Goal: Task Accomplishment & Management: Complete application form

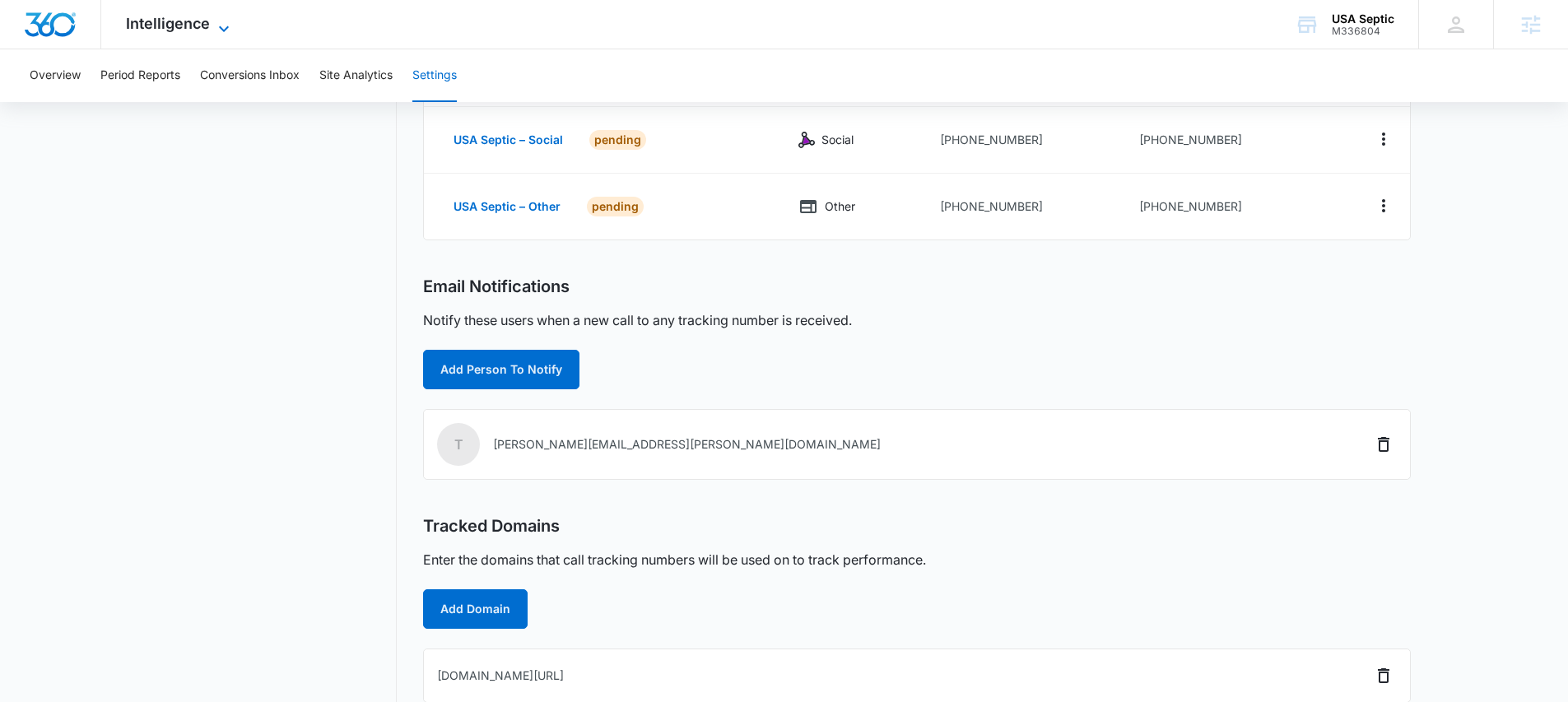
click at [148, 18] on span "Intelligence" at bounding box center [168, 23] width 84 height 18
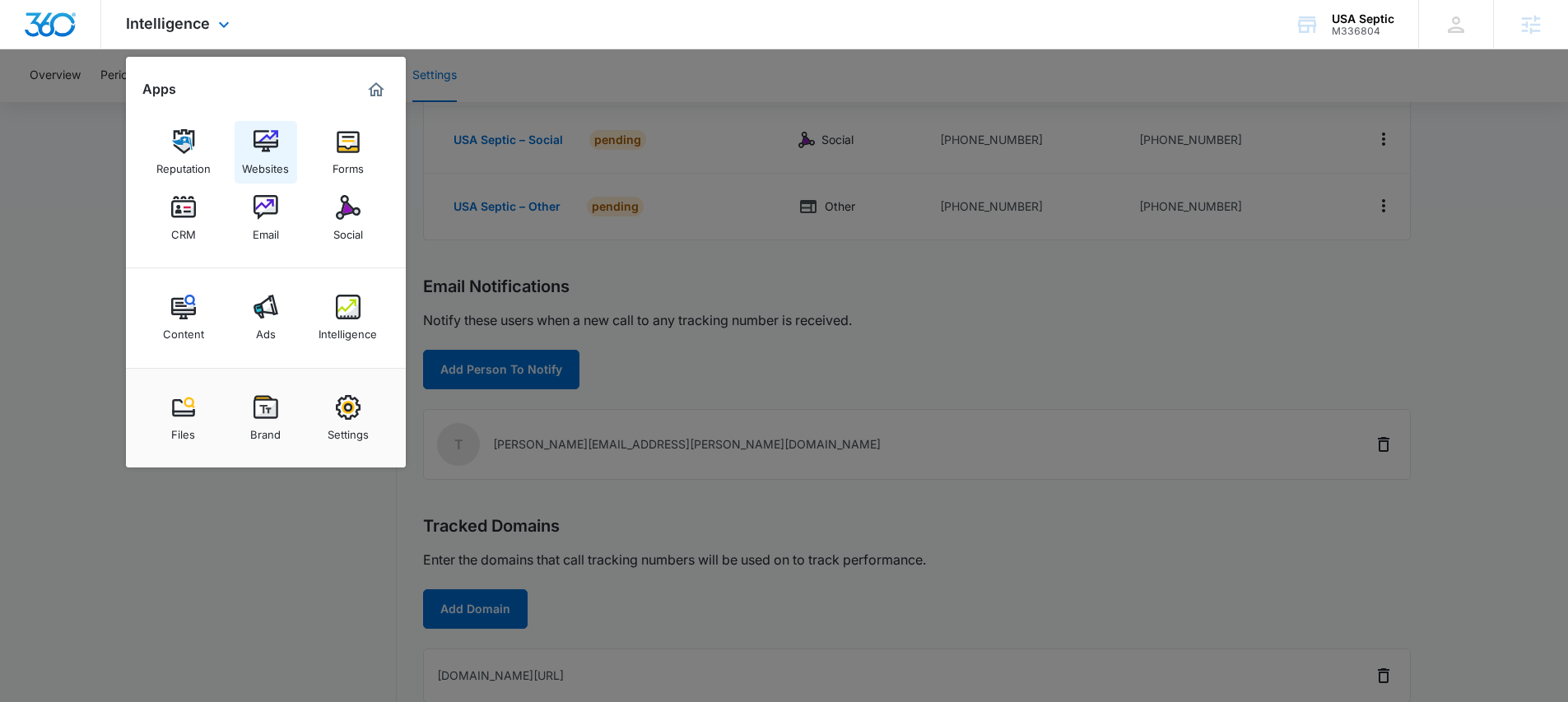
click at [266, 147] on img at bounding box center [266, 141] width 25 height 25
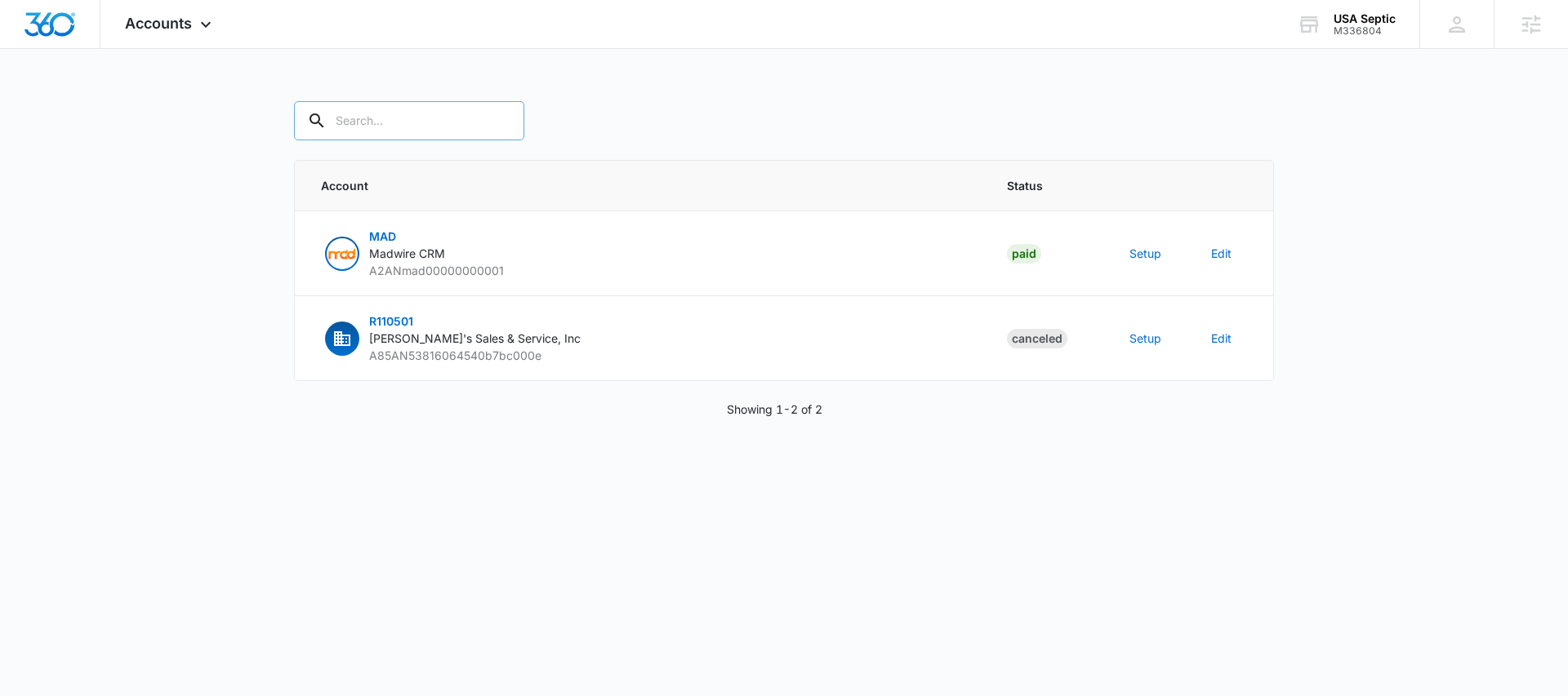
click at [372, 120] on input "text" at bounding box center [408, 120] width 230 height 39
type input "M336804"
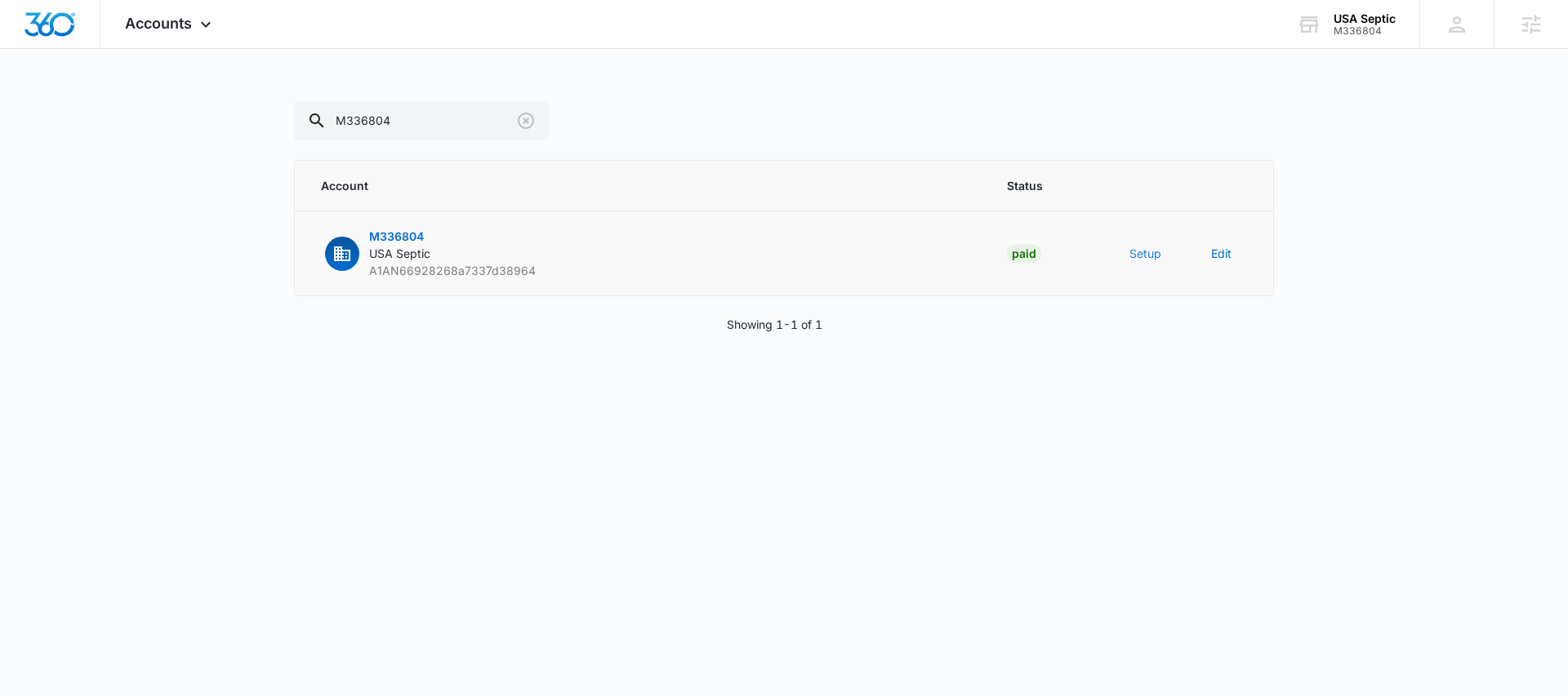
click at [1147, 251] on button "Setup" at bounding box center [1145, 253] width 32 height 17
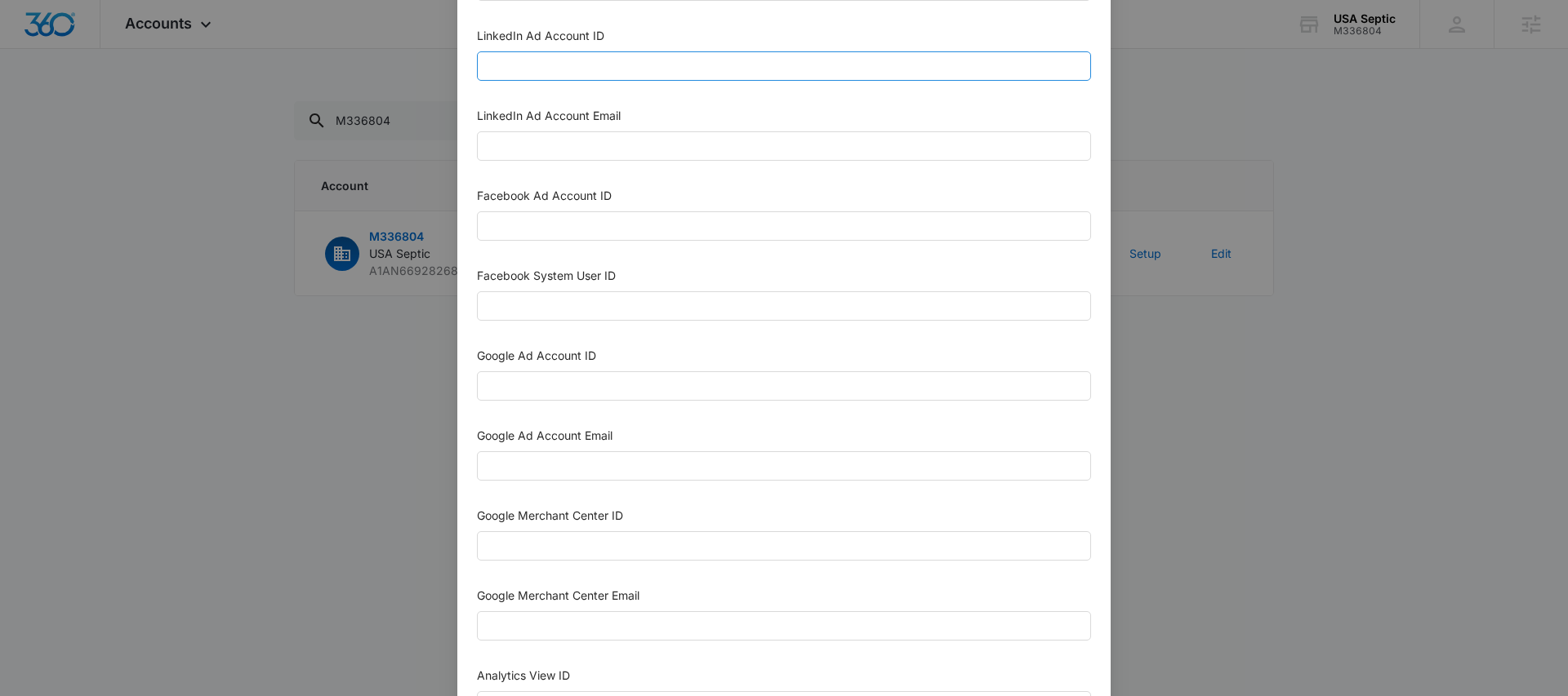
scroll to position [239, 0]
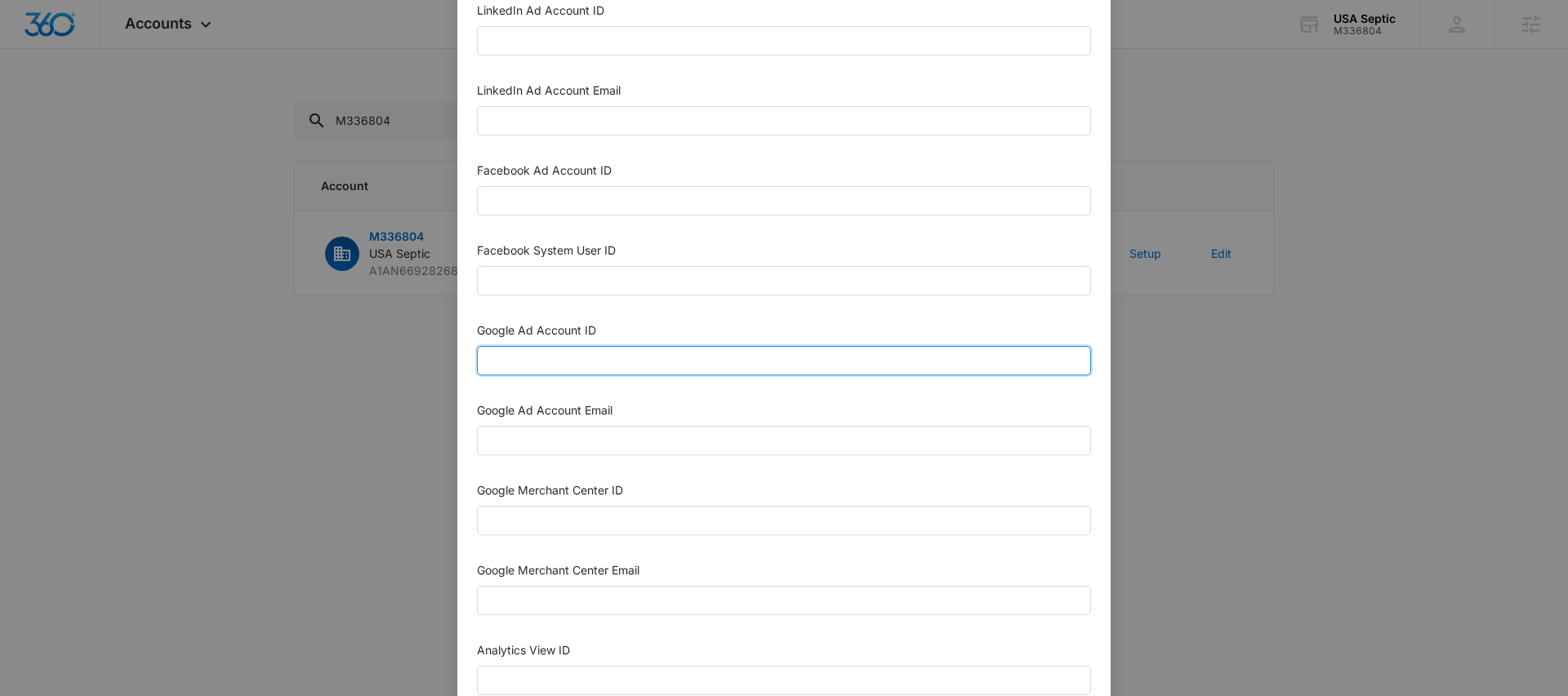
click at [574, 364] on input "Google Ad Account ID" at bounding box center [784, 360] width 614 height 29
paste input "508-232-6647"
type input "508-232-6647"
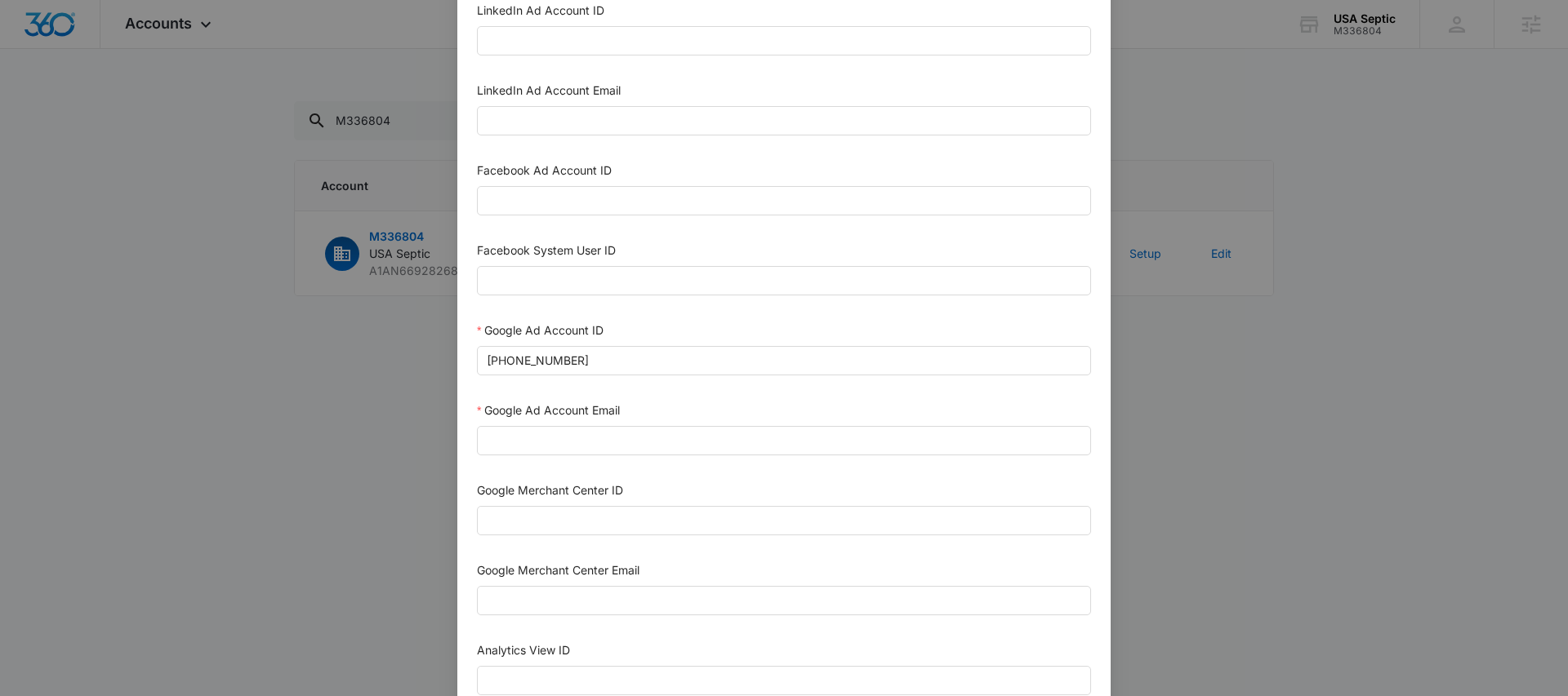
click at [882, 487] on div "Google Merchant Center ID" at bounding box center [784, 494] width 614 height 25
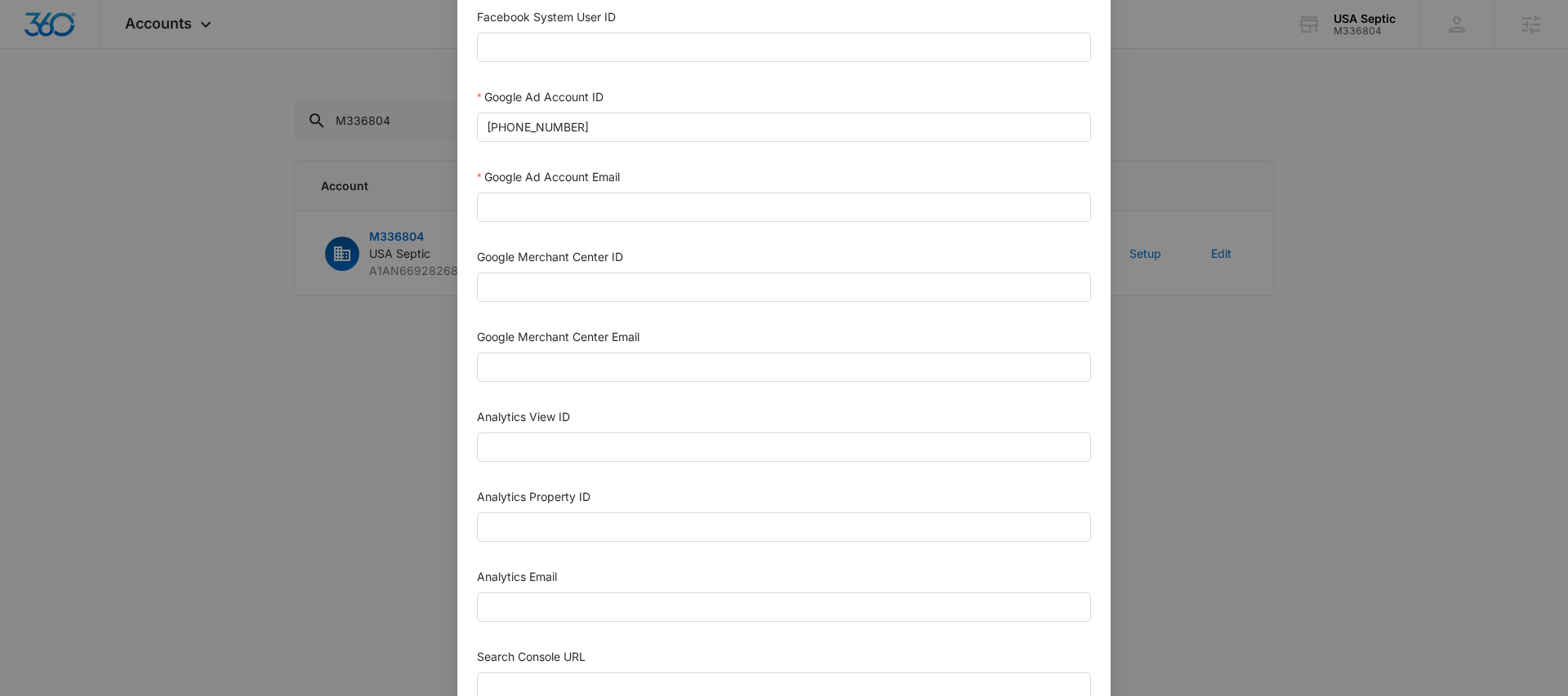
scroll to position [542, 0]
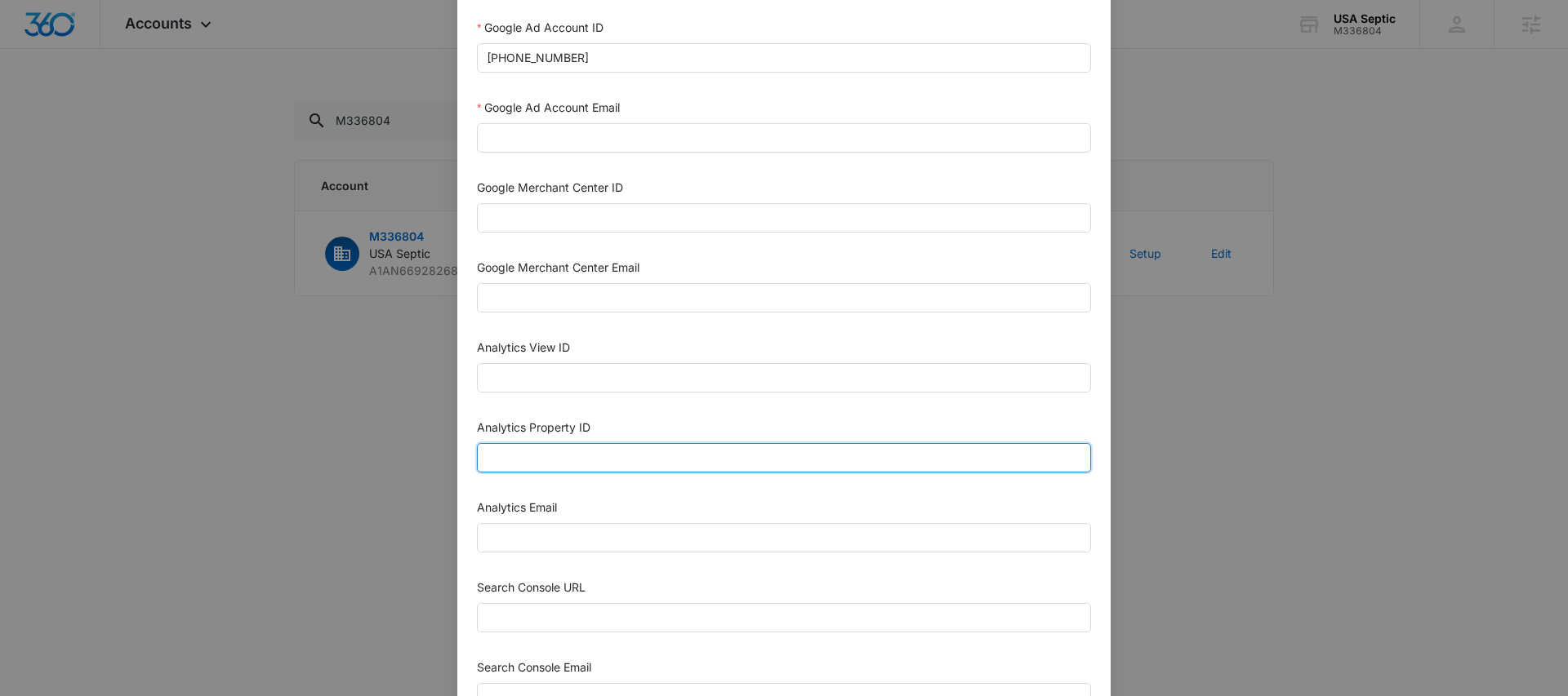
click at [591, 457] on input "Analytics Property ID" at bounding box center [784, 457] width 614 height 29
paste input "503981170"
type input "503981170"
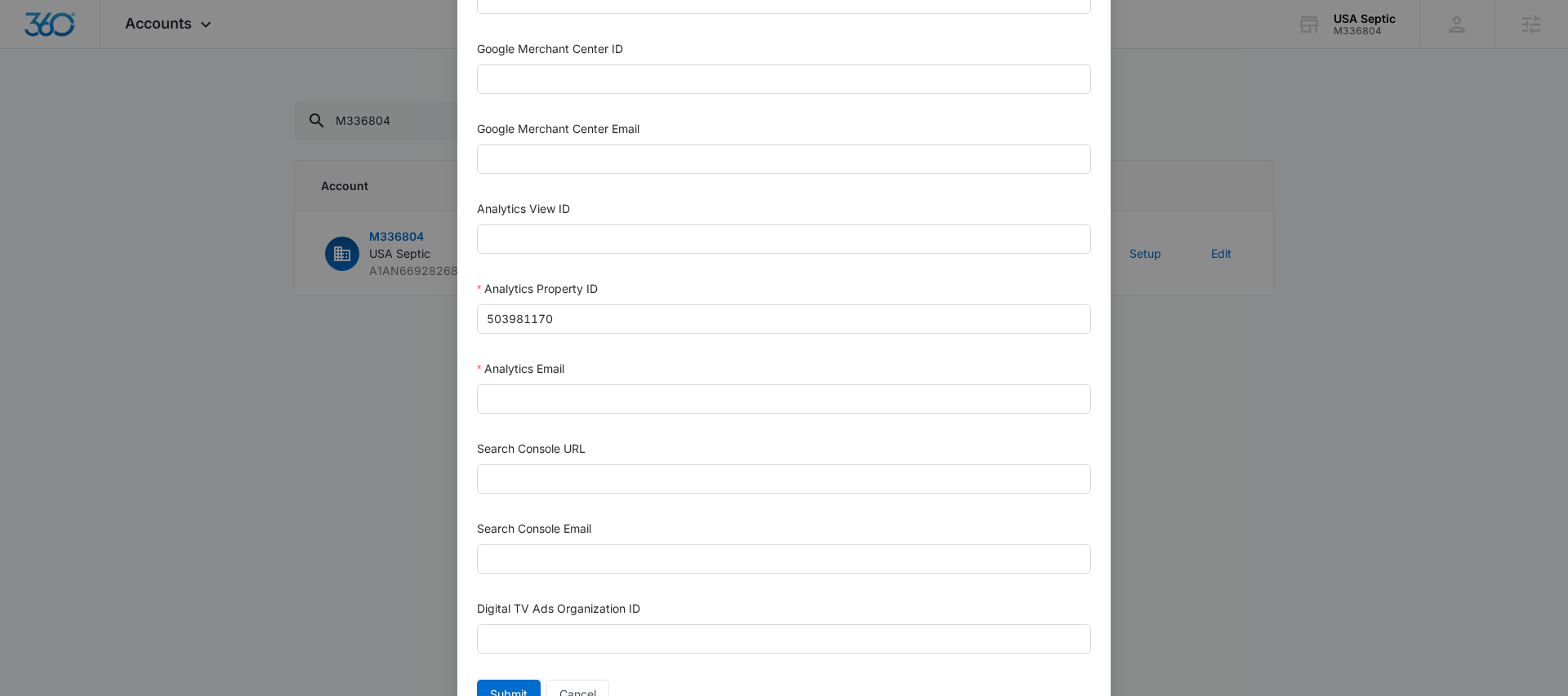
scroll to position [691, 0]
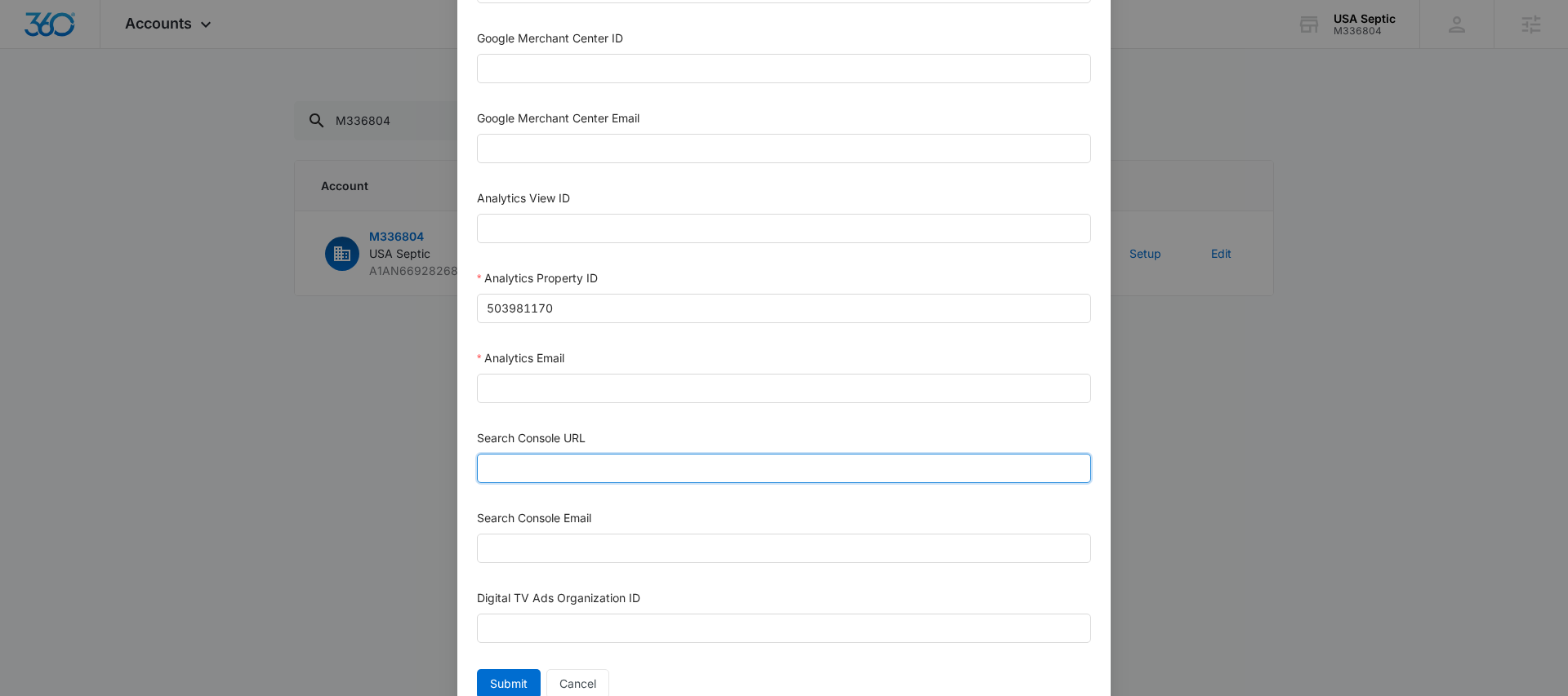
click at [564, 472] on input "Search Console URL" at bounding box center [784, 468] width 614 height 29
paste input "https://usaseptic.com/"
type input "https://usaseptic.com/"
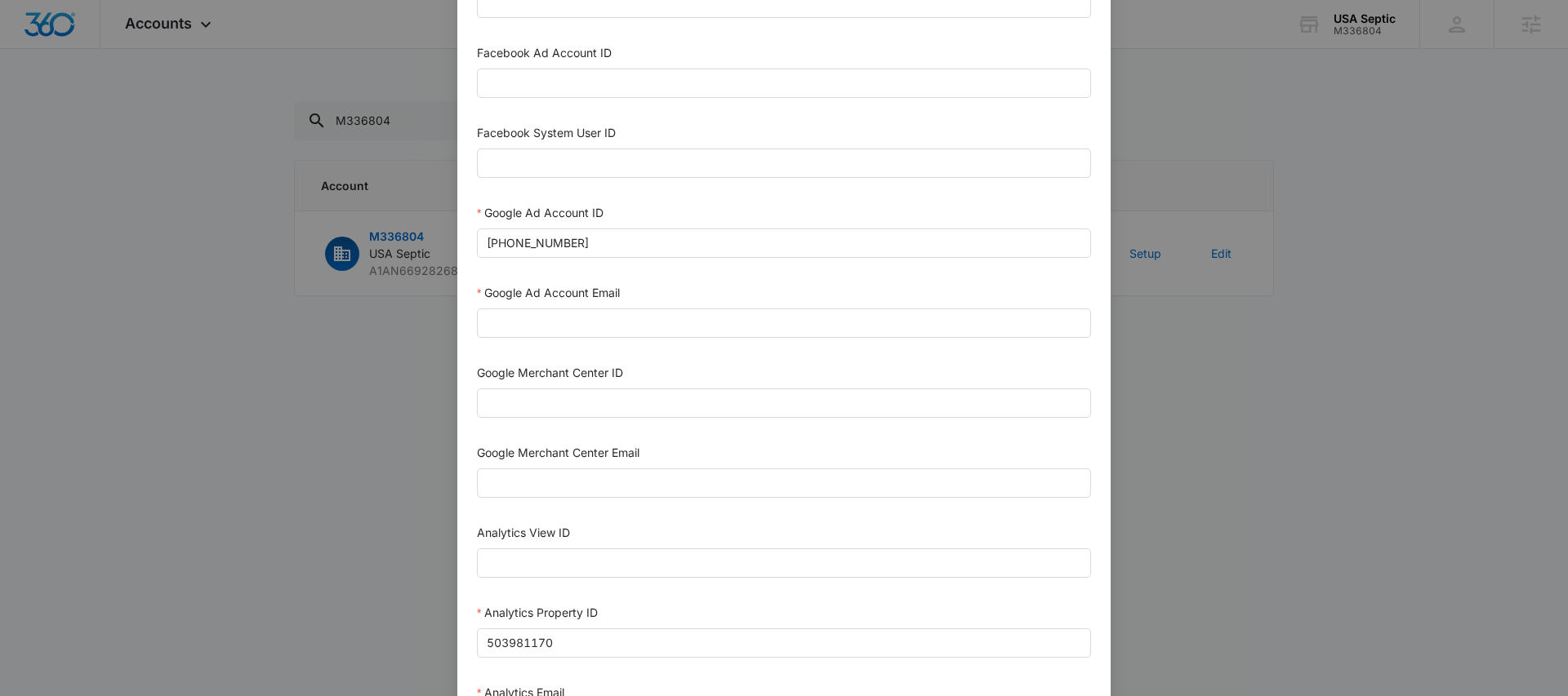
scroll to position [330, 0]
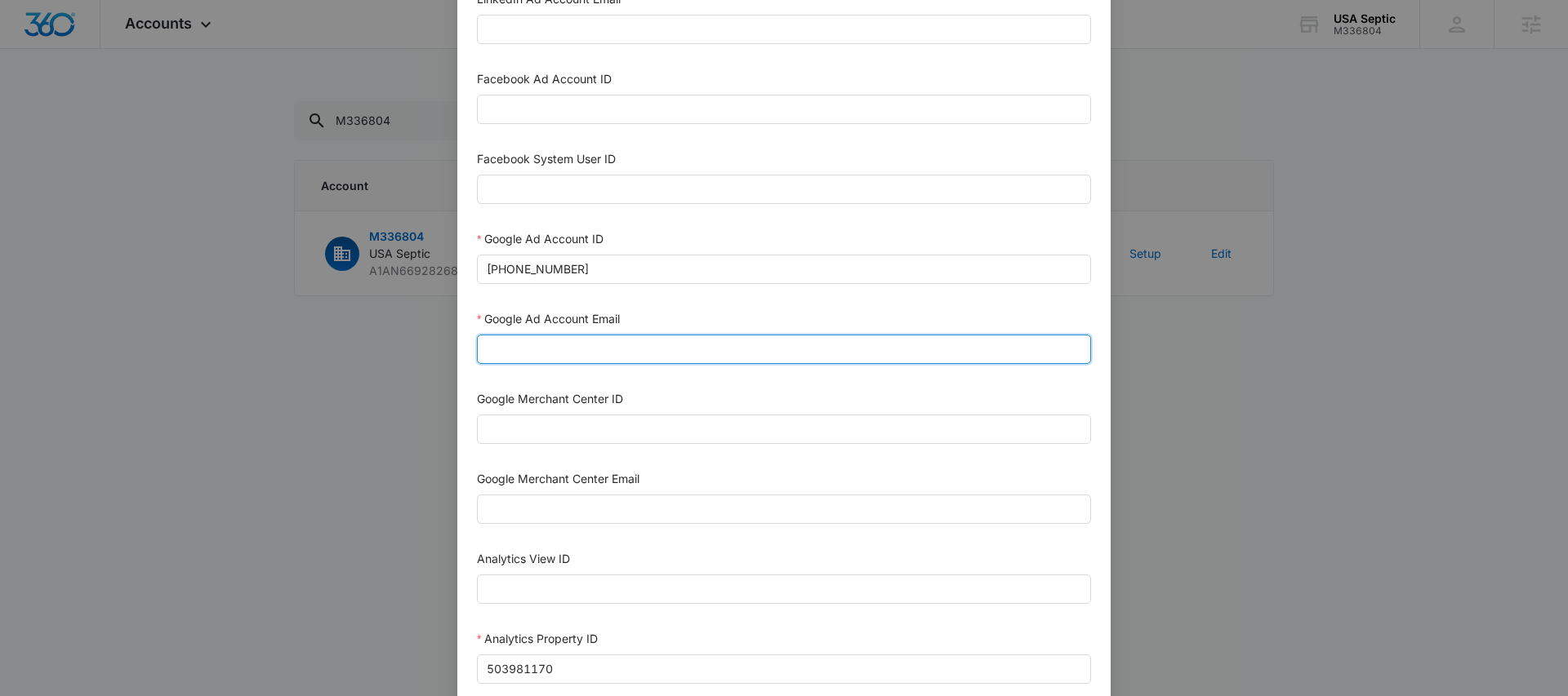
click at [579, 348] on input "Google Ad Account Email" at bounding box center [784, 348] width 614 height 29
paste input "M360+Accounts1020@madwiremedia.com"
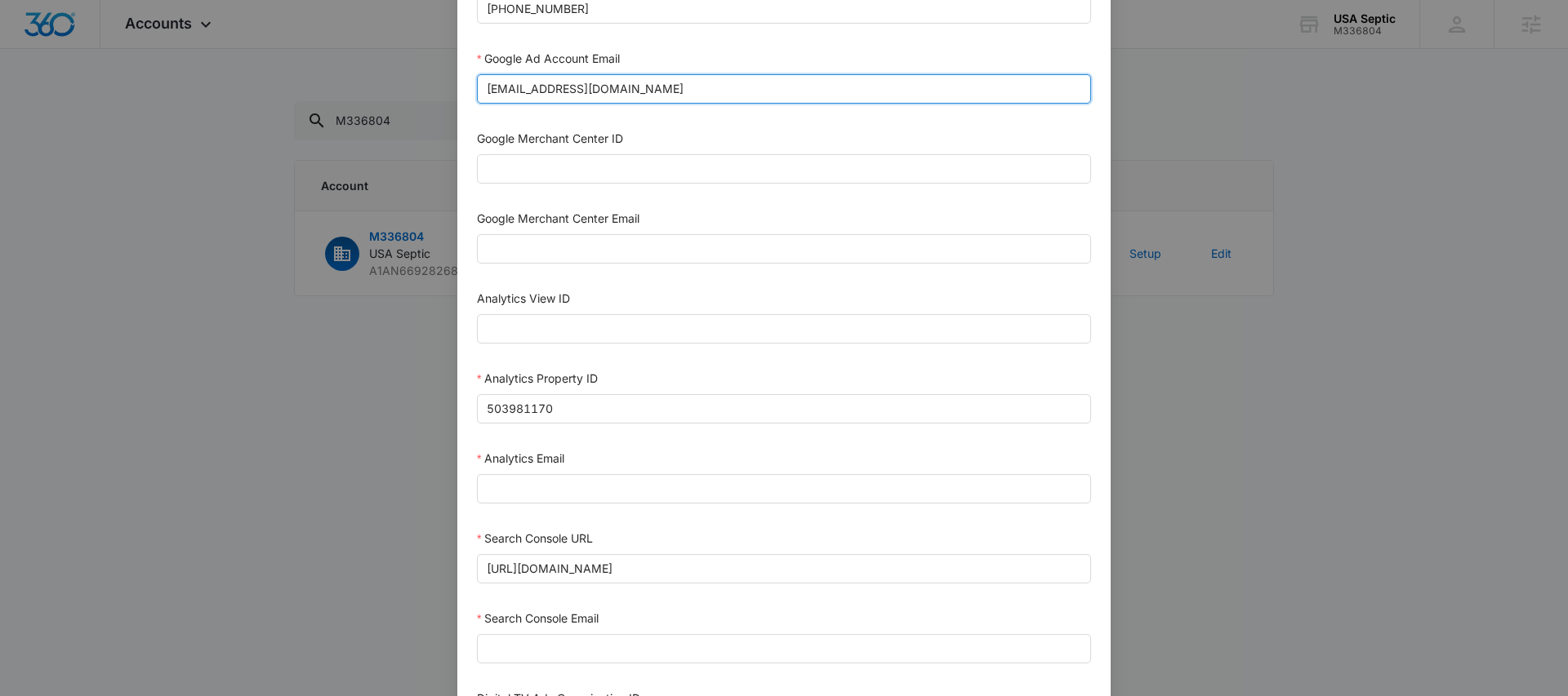
scroll to position [623, 0]
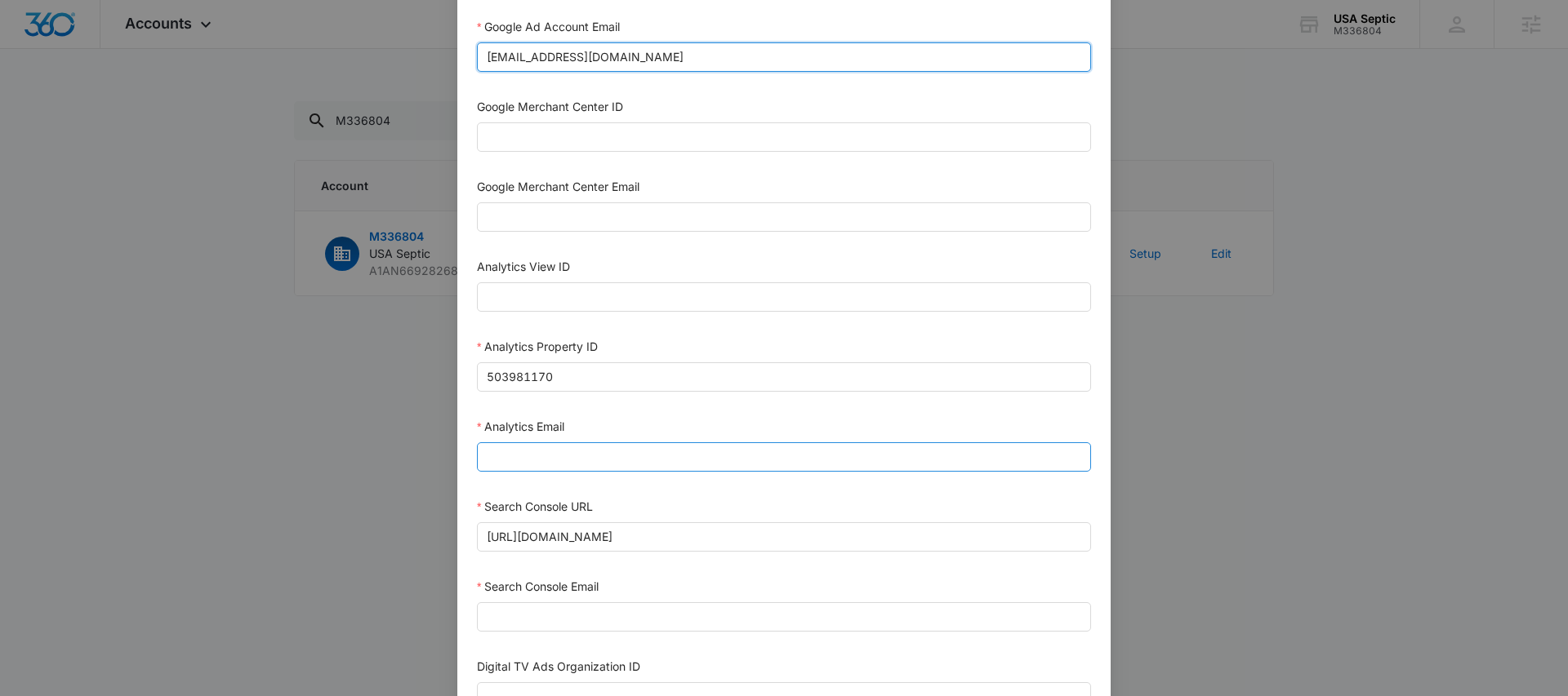
type input "M360+Accounts1020@madwiremedia.com"
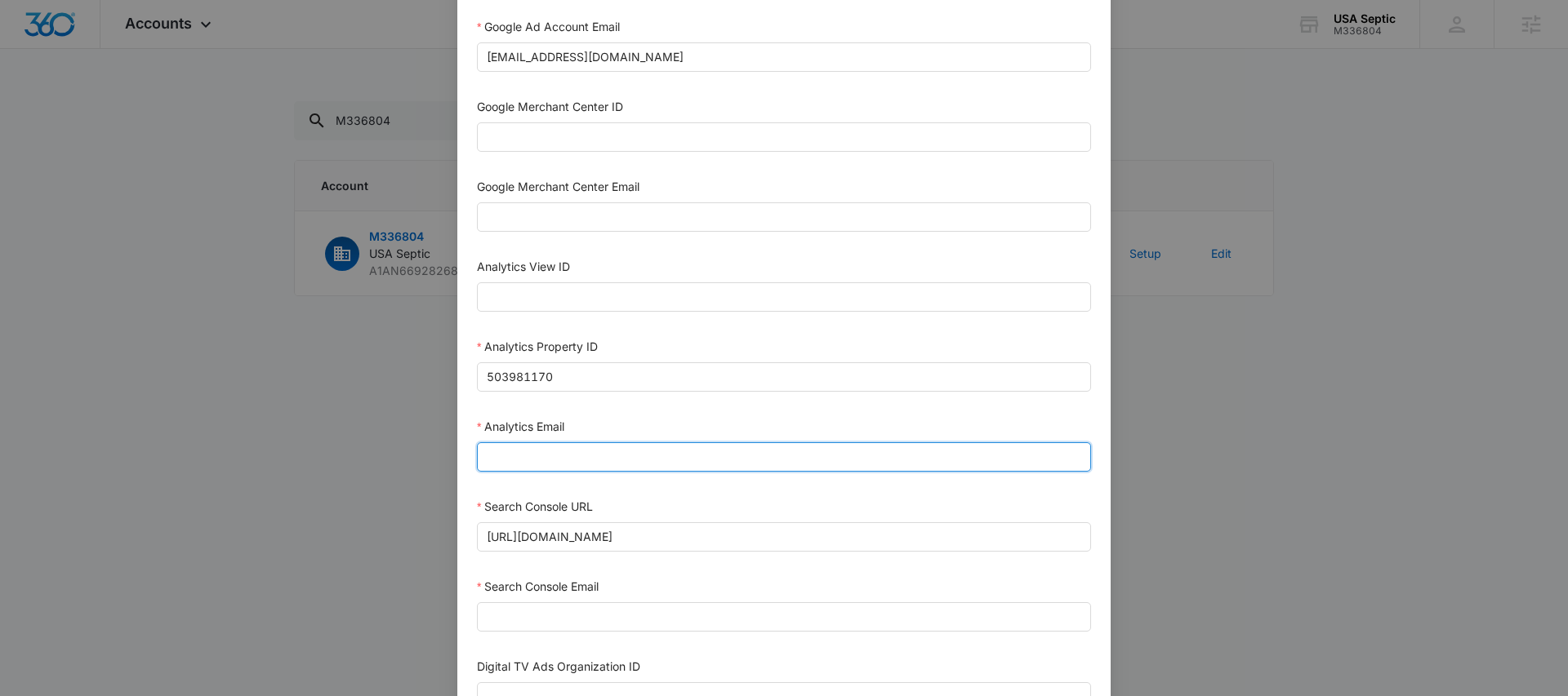
click at [582, 450] on input "Analytics Email" at bounding box center [784, 456] width 614 height 29
paste input "M360+Accounts1020@madwiremedia.com"
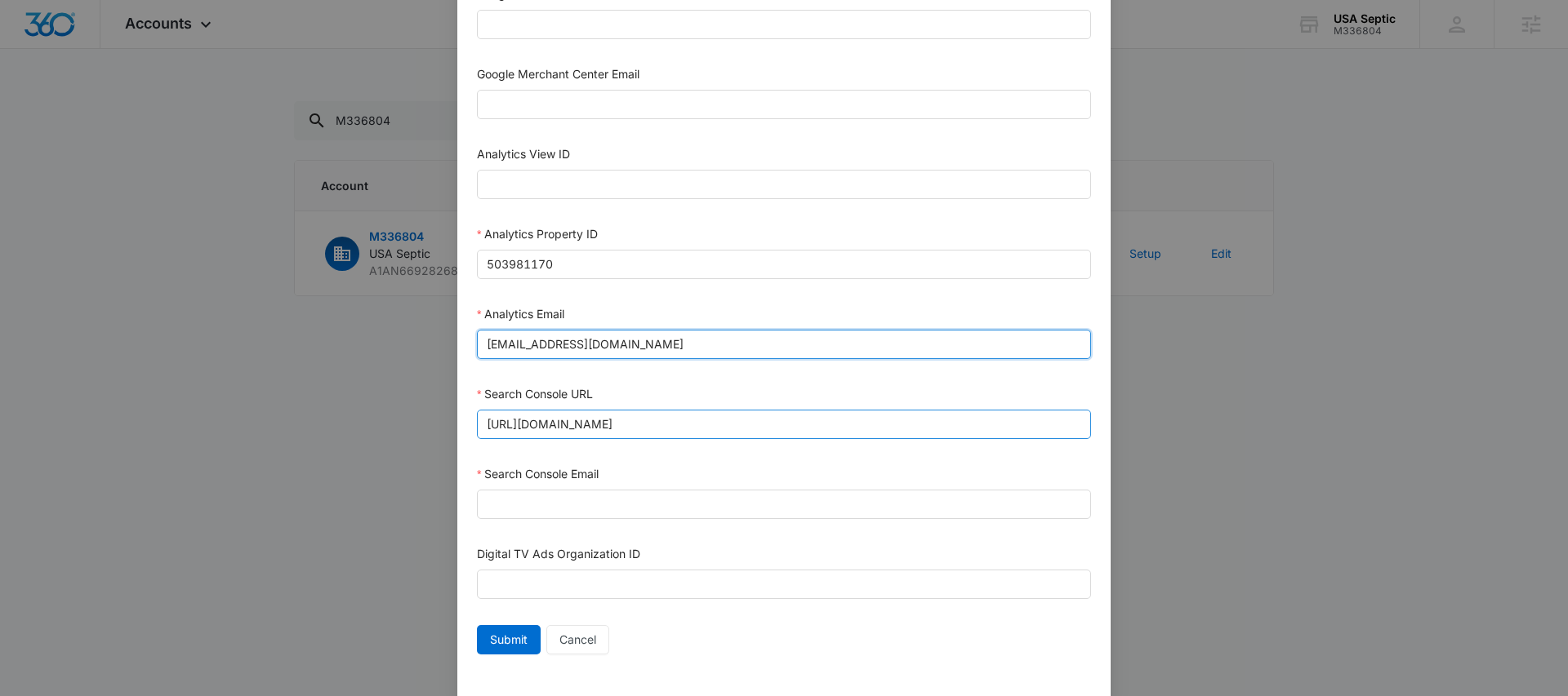
scroll to position [759, 0]
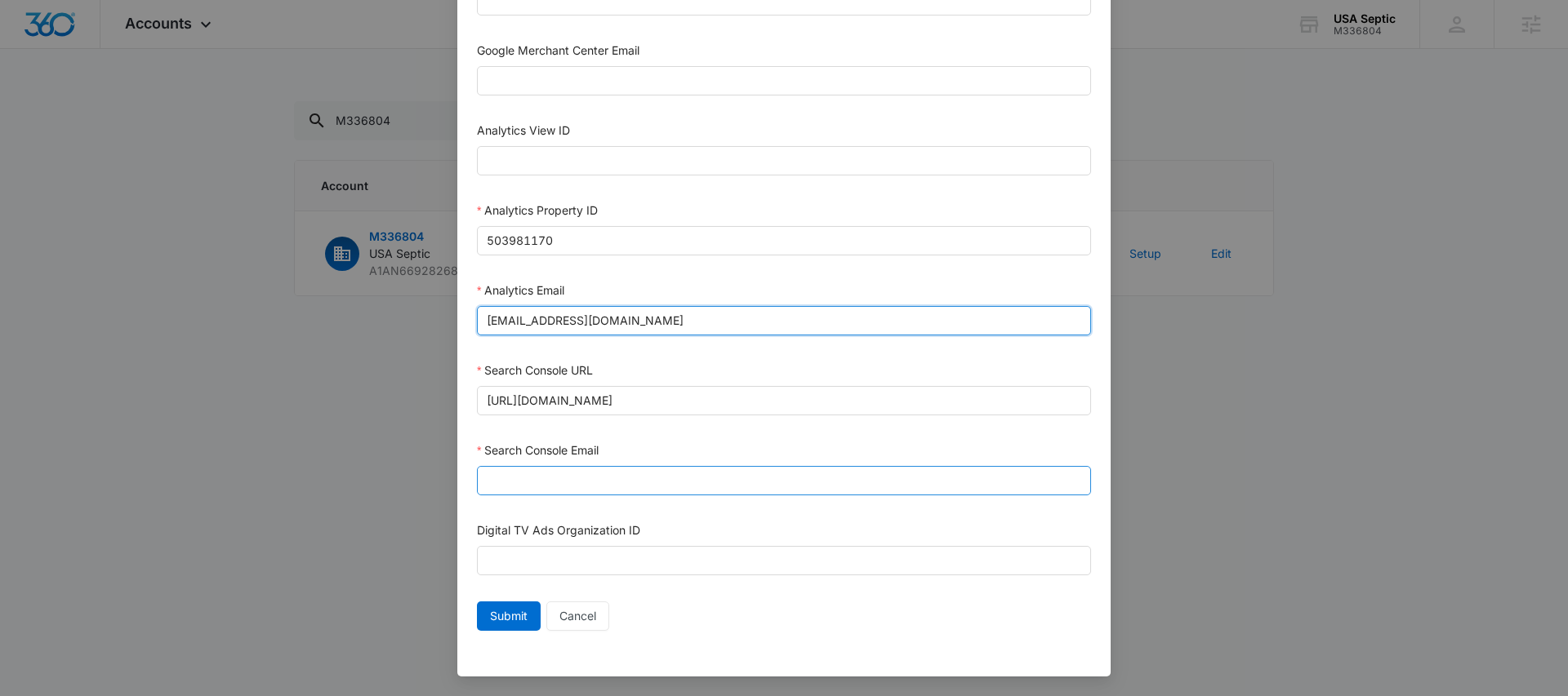
type input "M360+Accounts1020@madwiremedia.com"
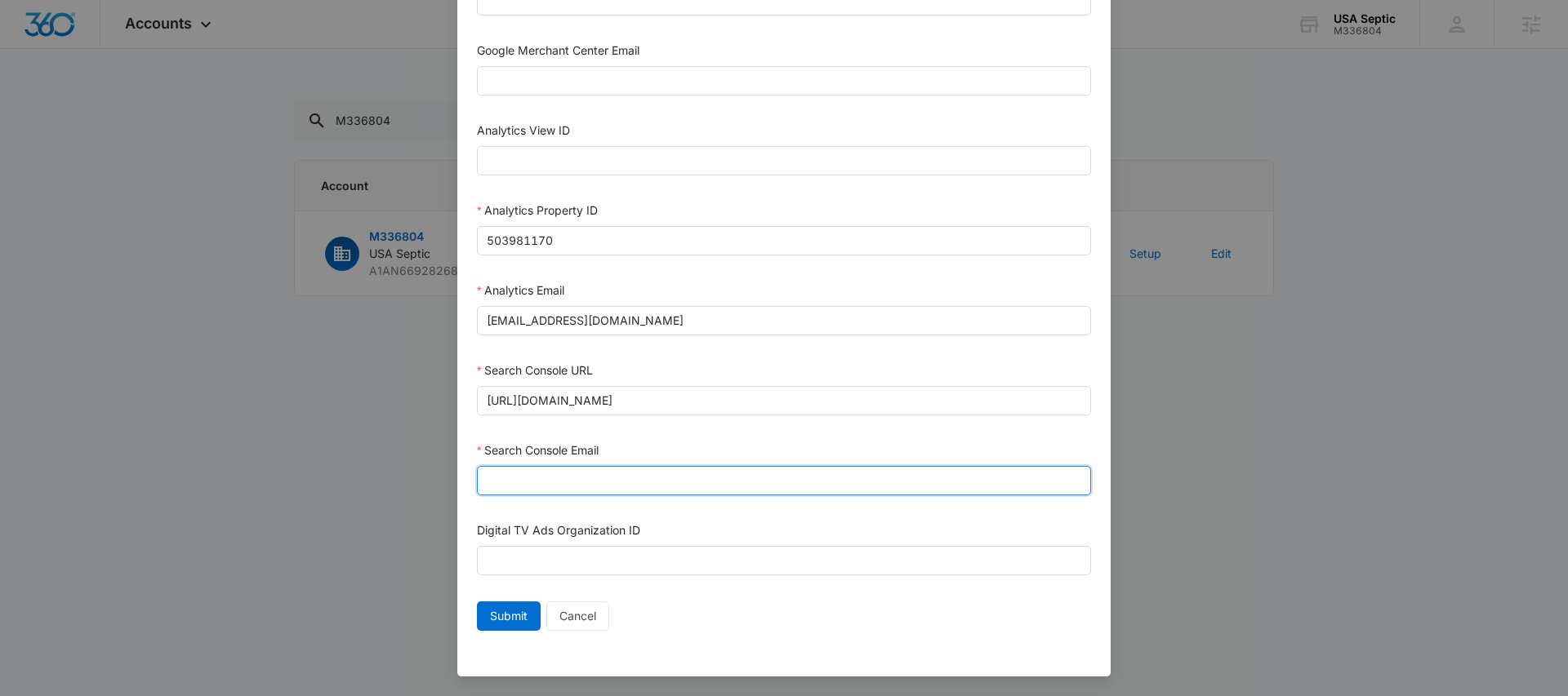
click at [591, 475] on input "Search Console Email" at bounding box center [784, 480] width 614 height 29
paste input "M360+Accounts1020@madwiremedia.com"
type input "M360+Accounts1020@madwiremedia.com"
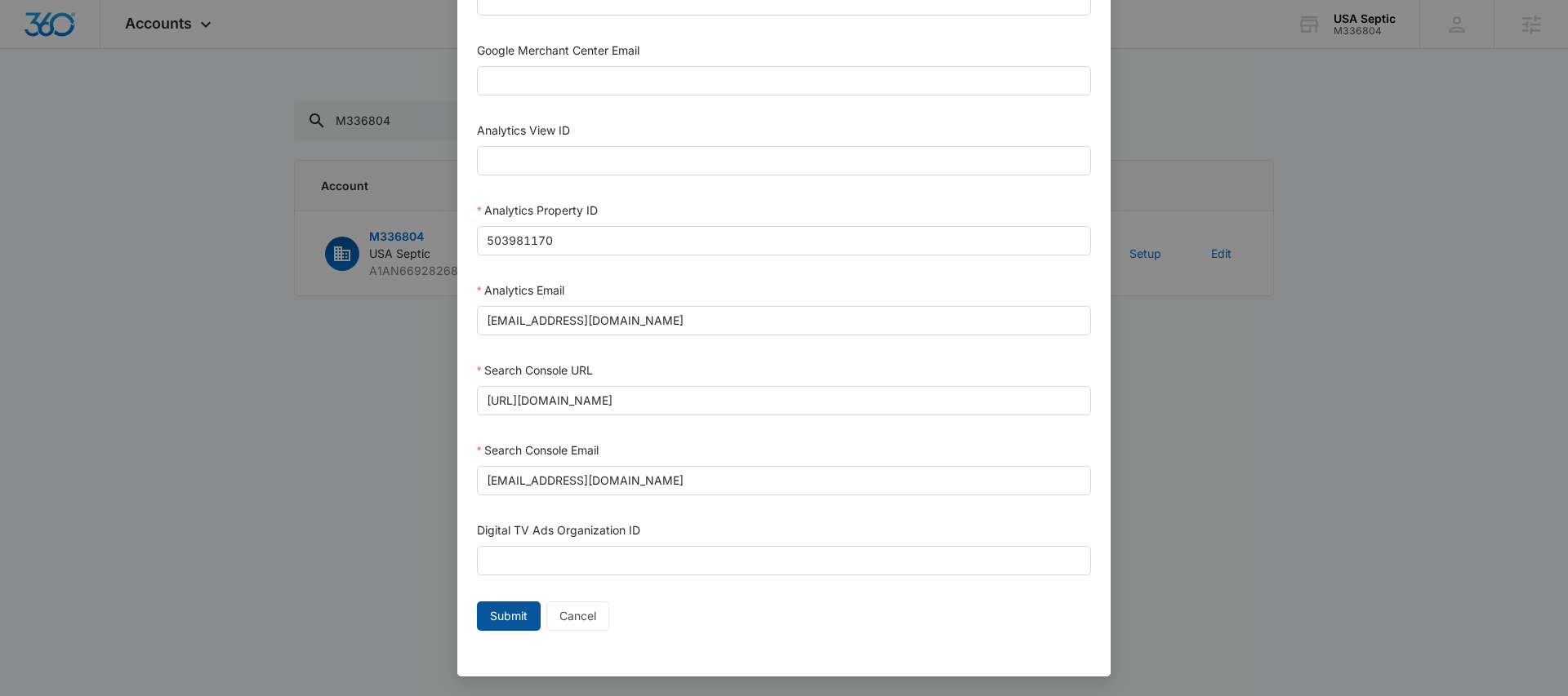
click at [492, 611] on span "Submit" at bounding box center [508, 616] width 37 height 18
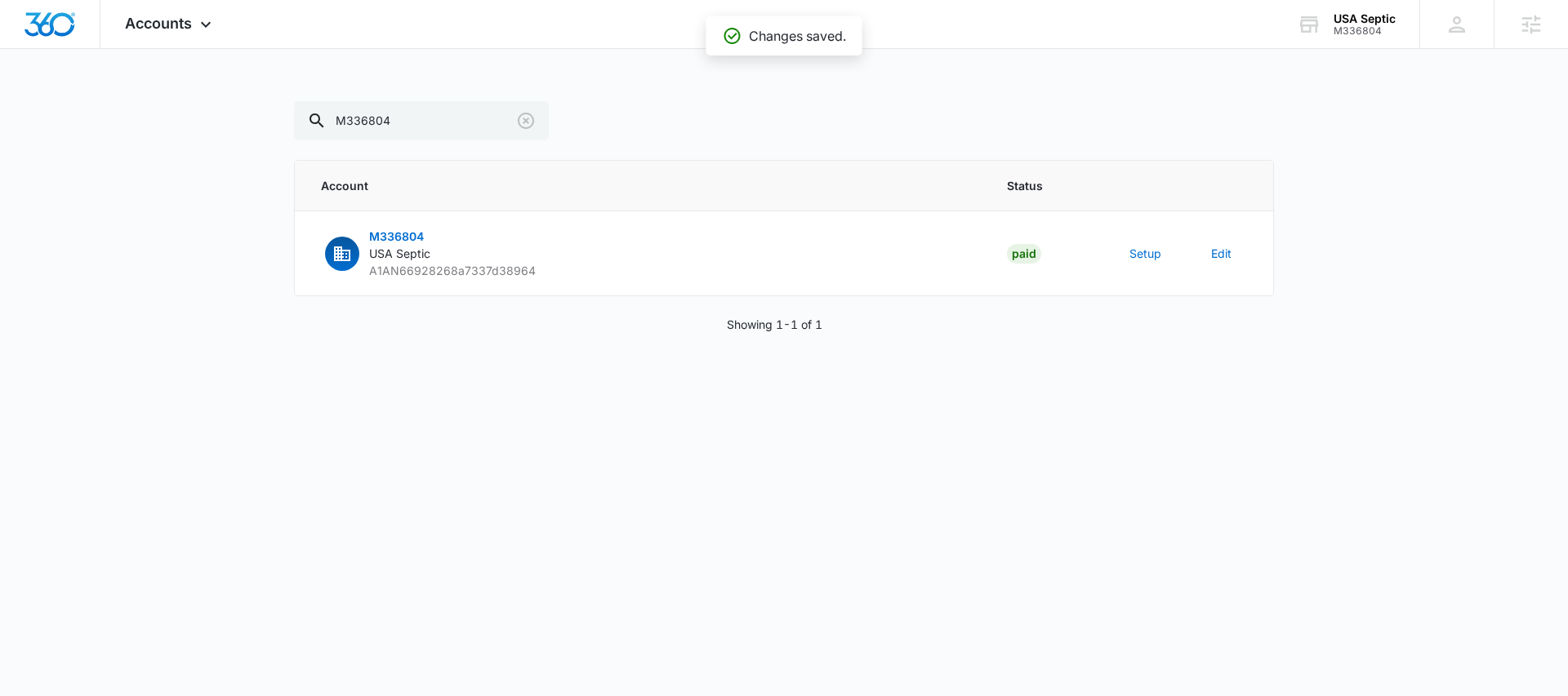
scroll to position [742, 0]
